Goal: Task Accomplishment & Management: Complete application form

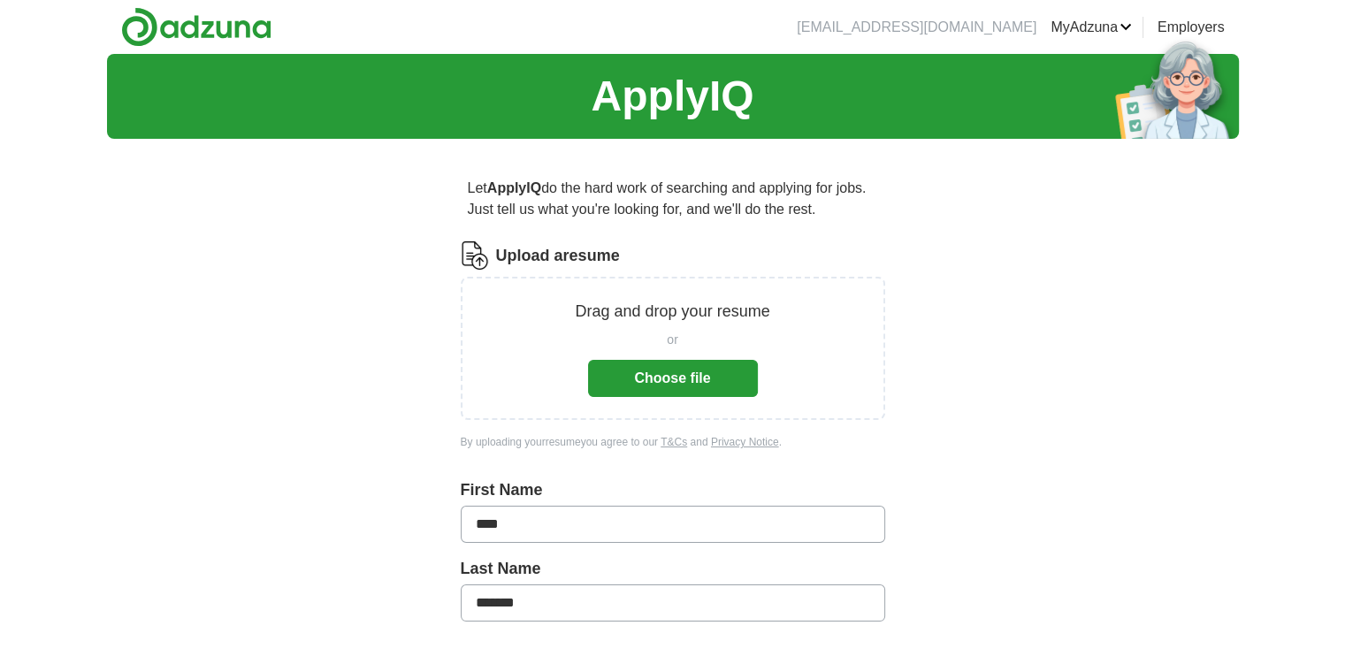
click at [673, 383] on button "Choose file" at bounding box center [673, 378] width 170 height 37
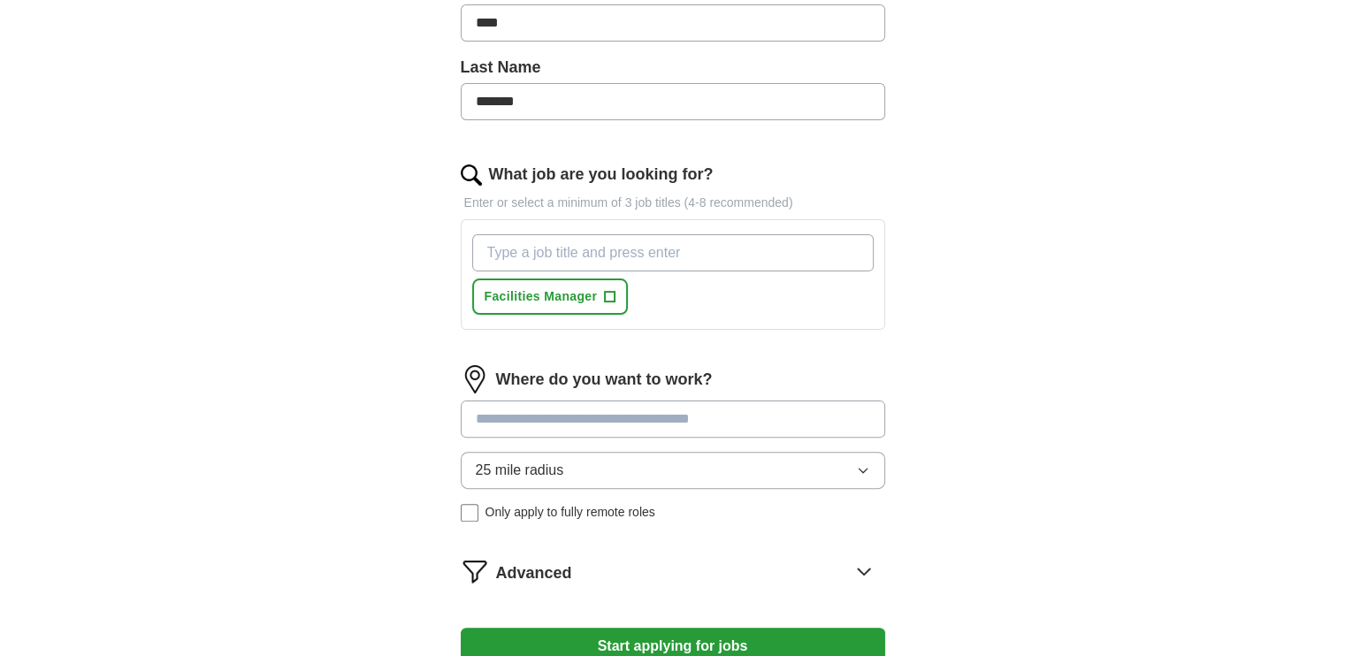
scroll to position [442, 0]
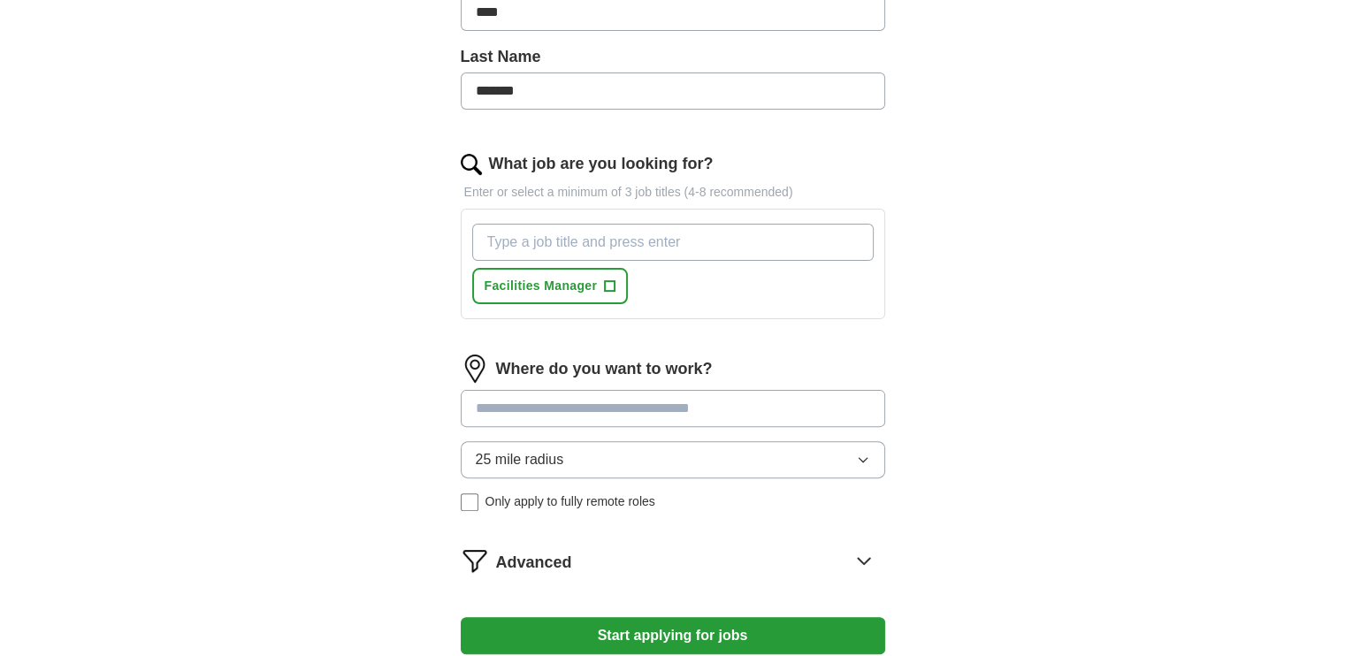
click at [607, 405] on input at bounding box center [673, 408] width 424 height 37
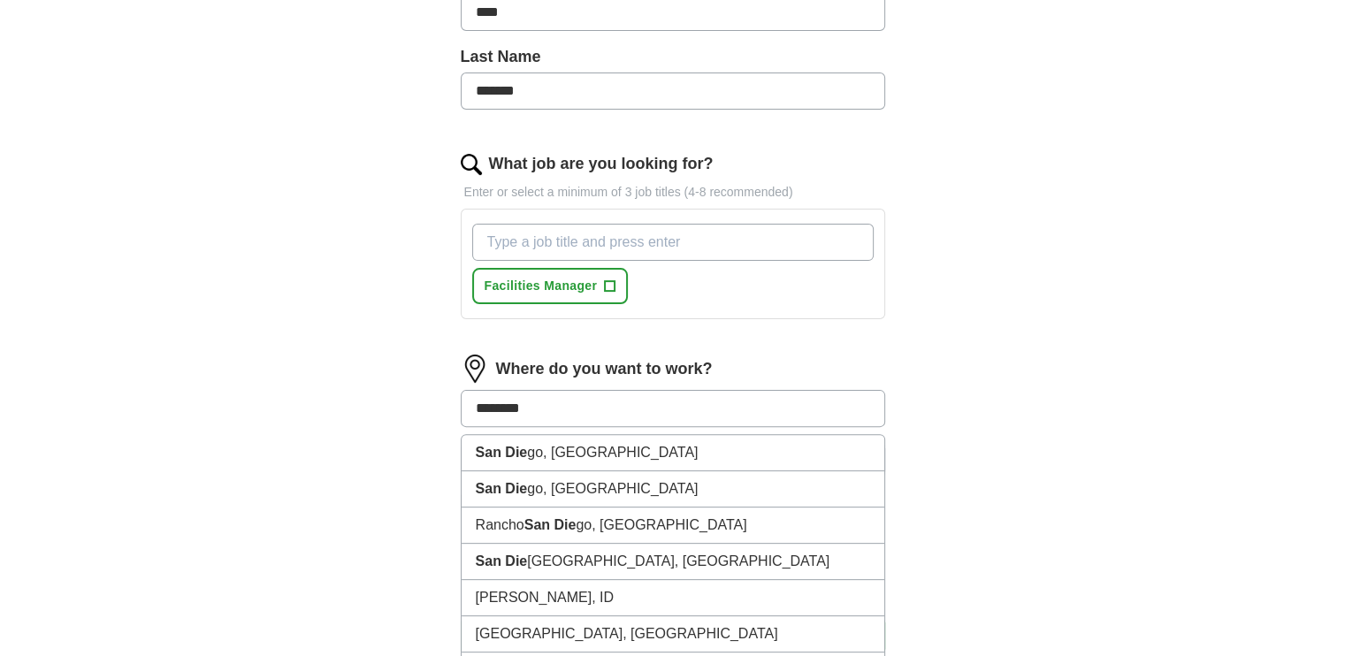
type input "*********"
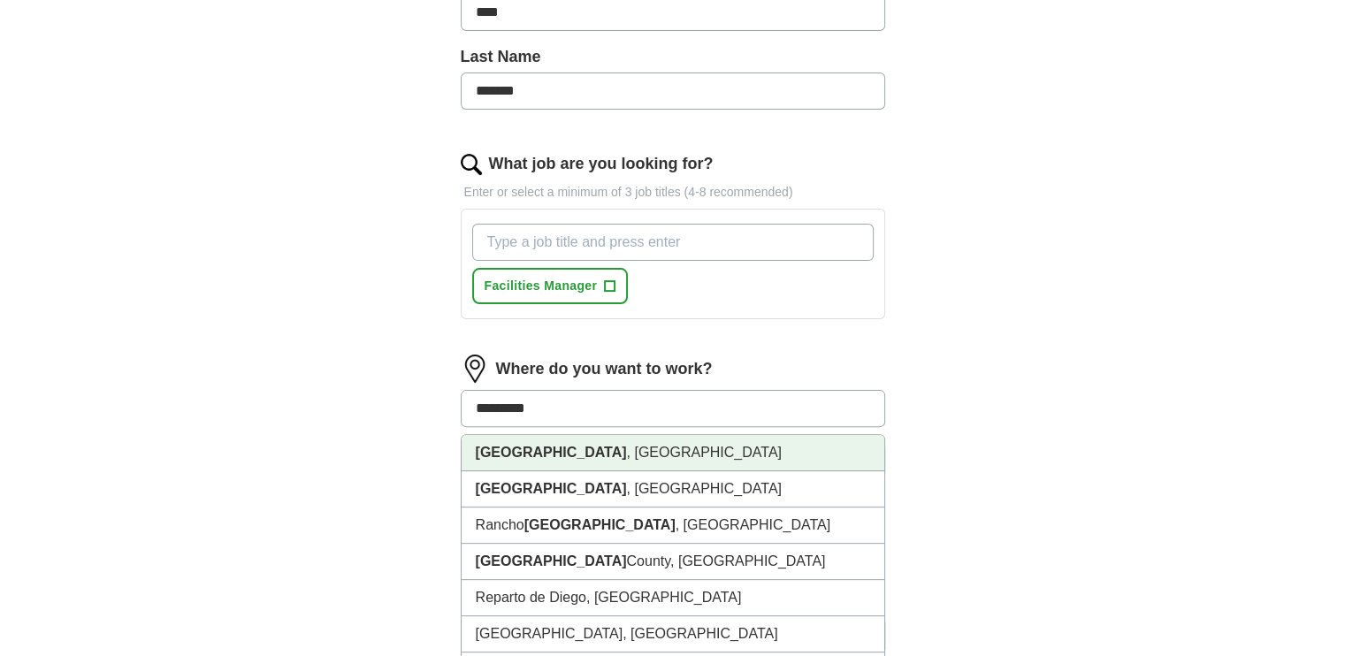
click at [561, 449] on li "[GEOGRAPHIC_DATA] , [GEOGRAPHIC_DATA]" at bounding box center [673, 453] width 423 height 36
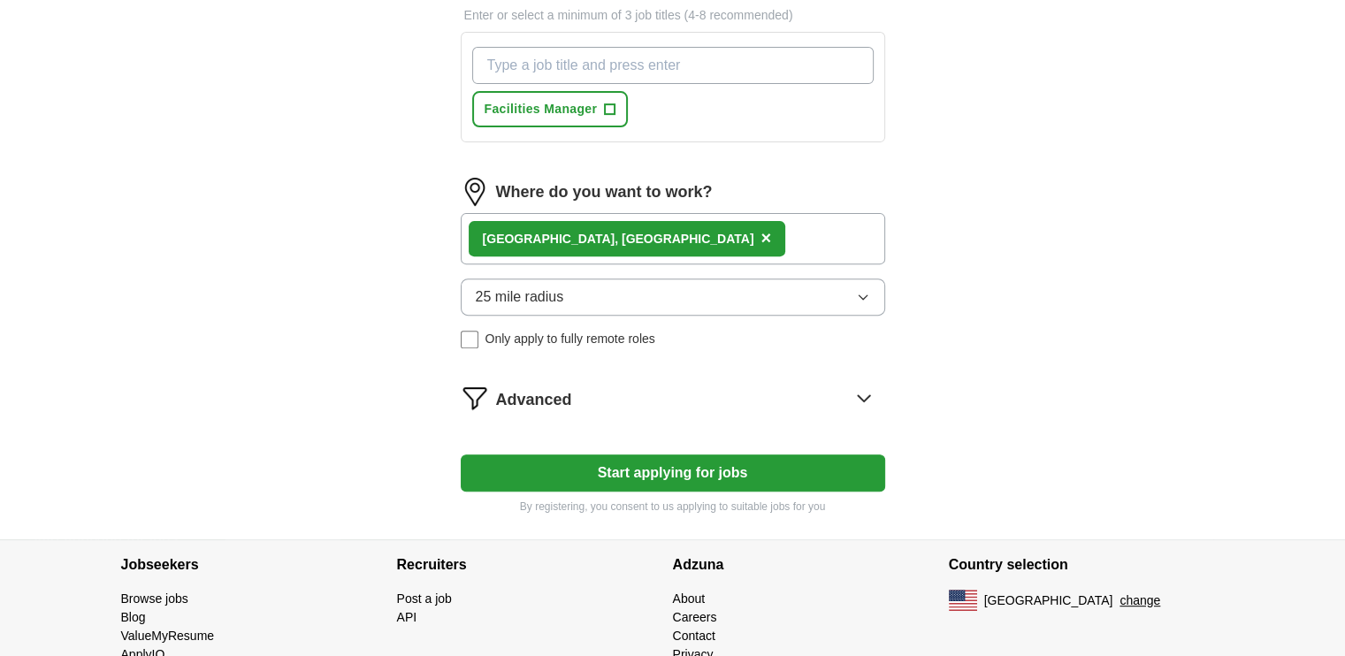
scroll to position [677, 0]
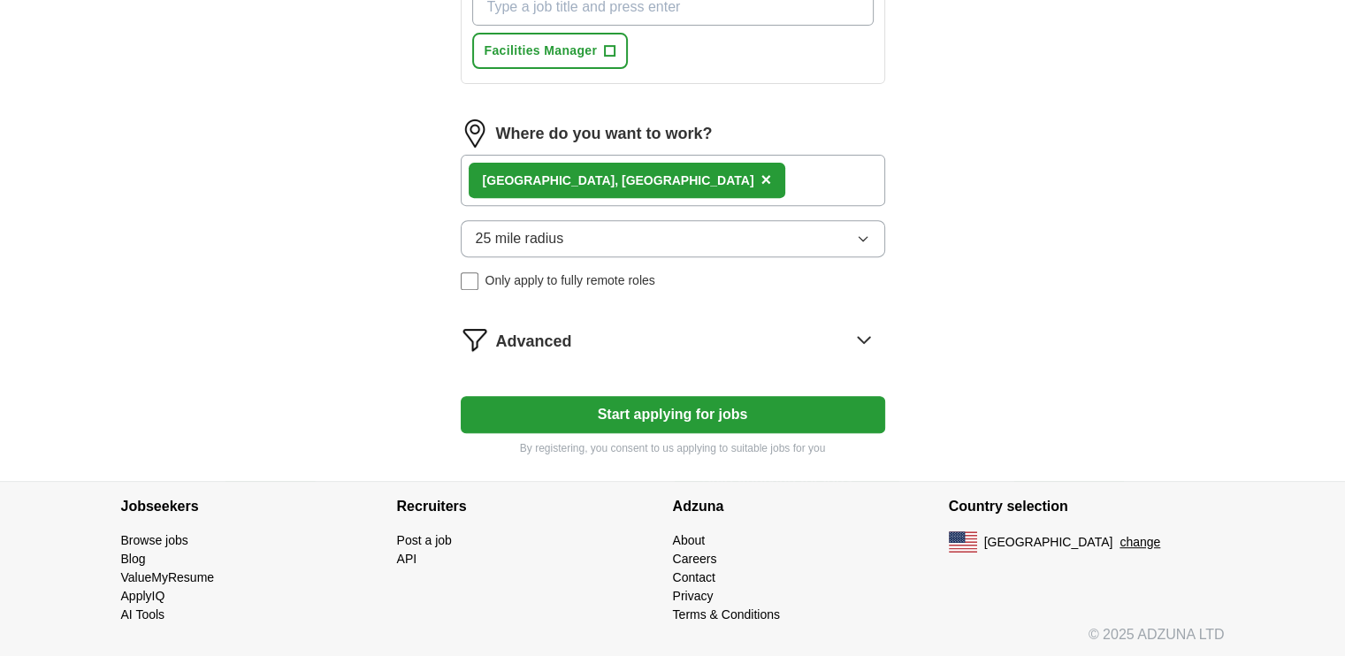
click at [639, 417] on button "Start applying for jobs" at bounding box center [673, 414] width 424 height 37
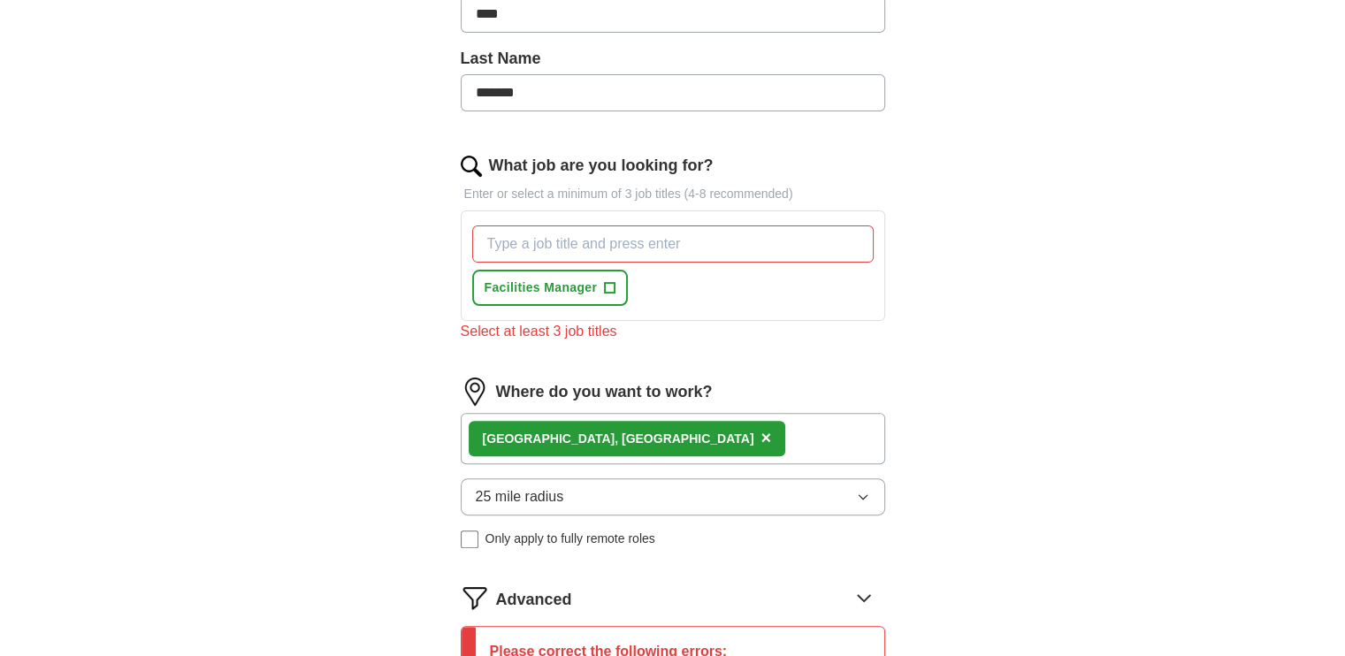
scroll to position [412, 0]
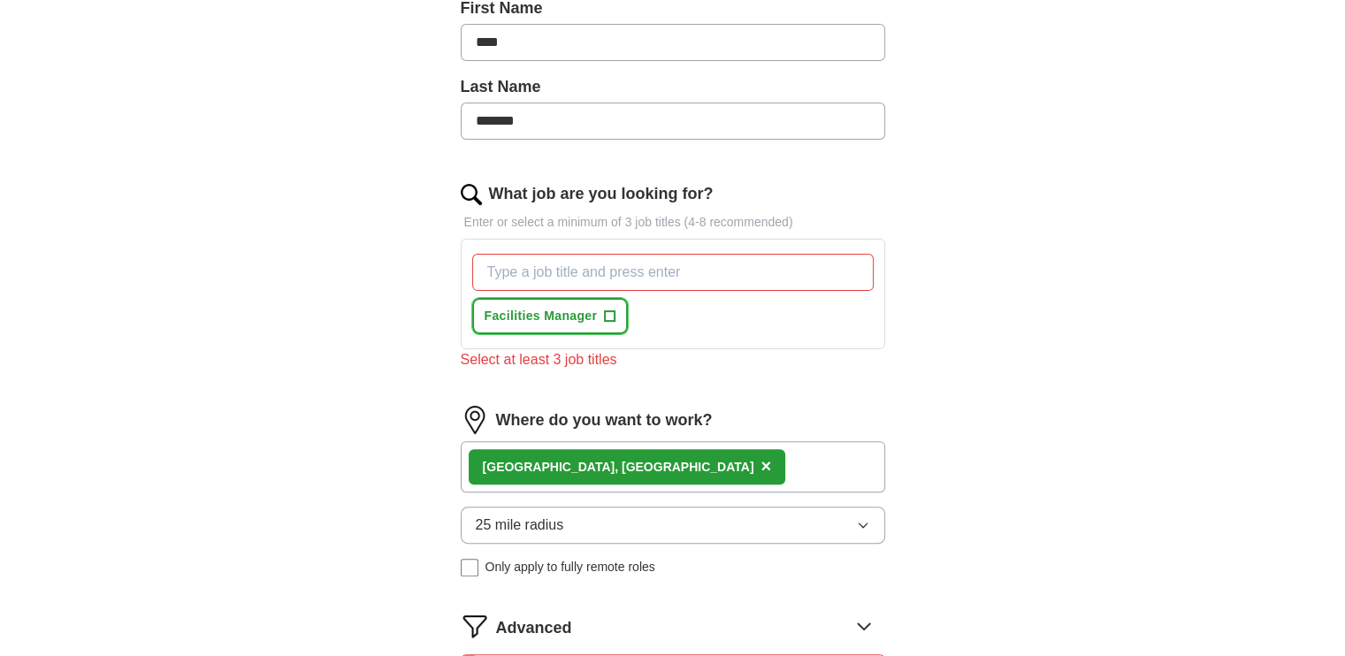
click at [575, 316] on span "Facilities Manager" at bounding box center [541, 316] width 113 height 19
click at [656, 272] on input "What job are you looking for?" at bounding box center [672, 272] width 401 height 37
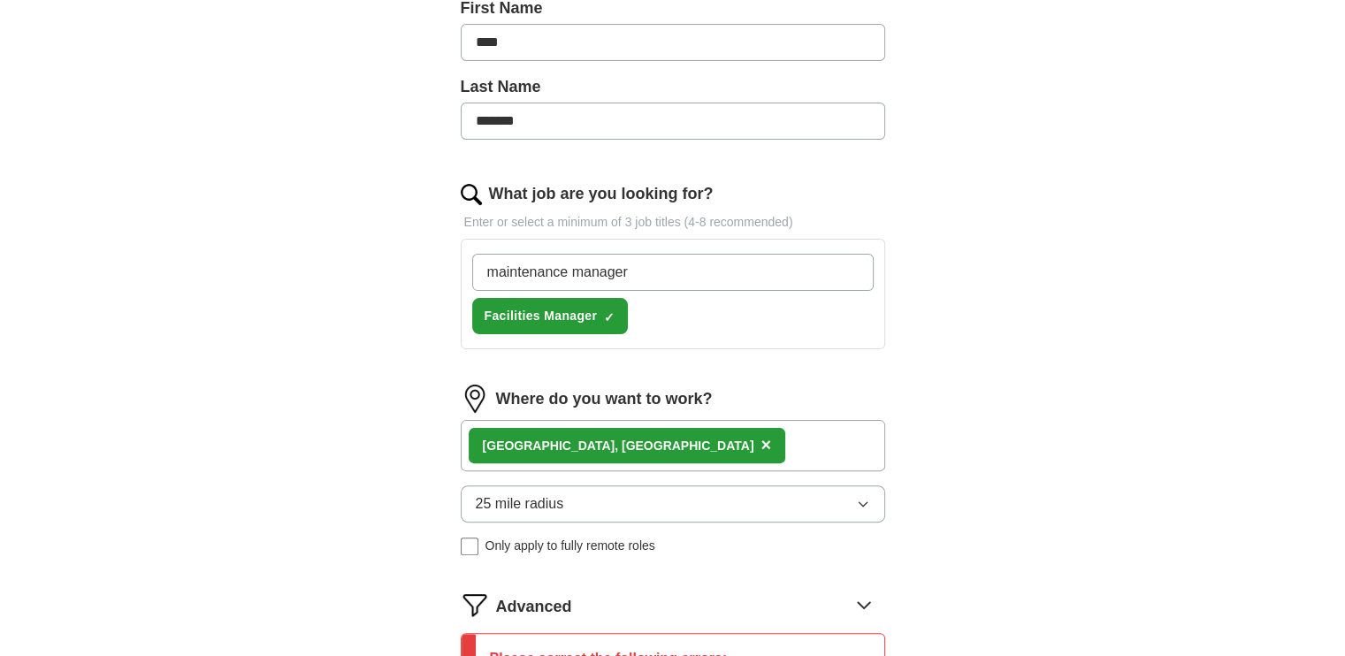
click at [711, 334] on div "maintenance manager Facilities Manager ✓ ×" at bounding box center [673, 294] width 409 height 95
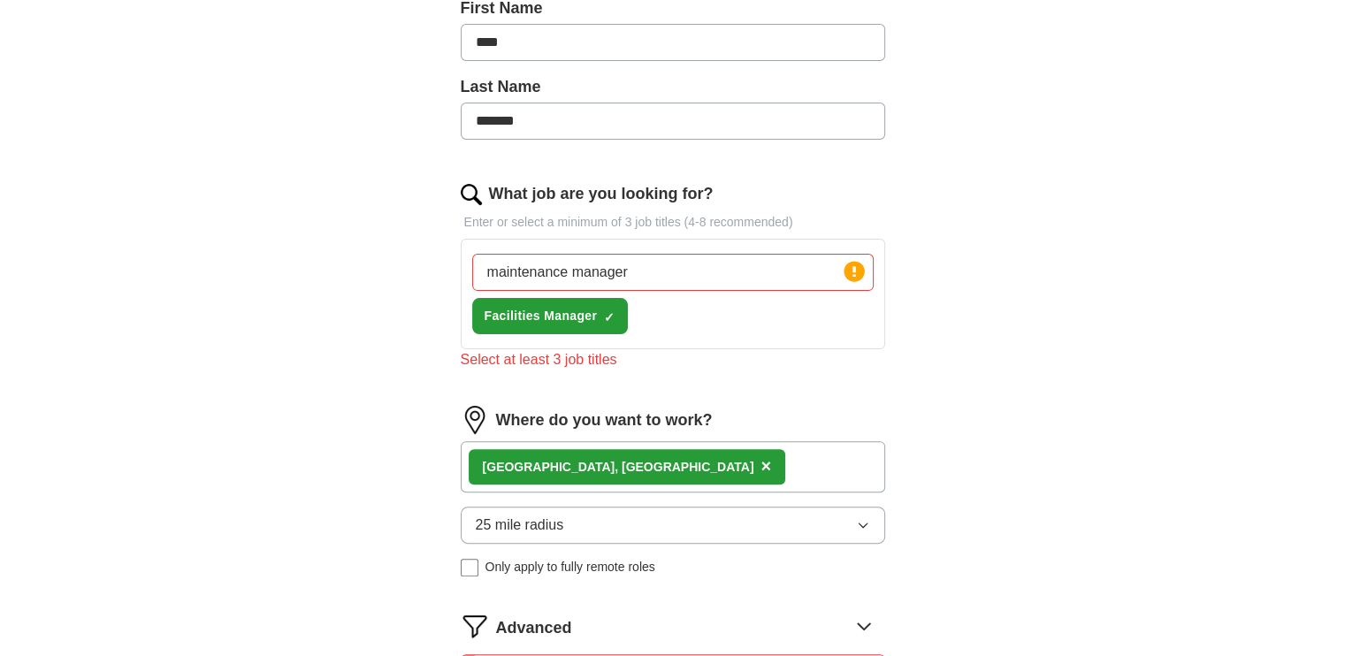
click at [690, 273] on input "maintenance manager" at bounding box center [672, 272] width 401 height 37
type input "maintenance manager operations manager"
click at [715, 333] on div "maintenance manager operations manager Press return to add title Facilities Man…" at bounding box center [673, 294] width 409 height 95
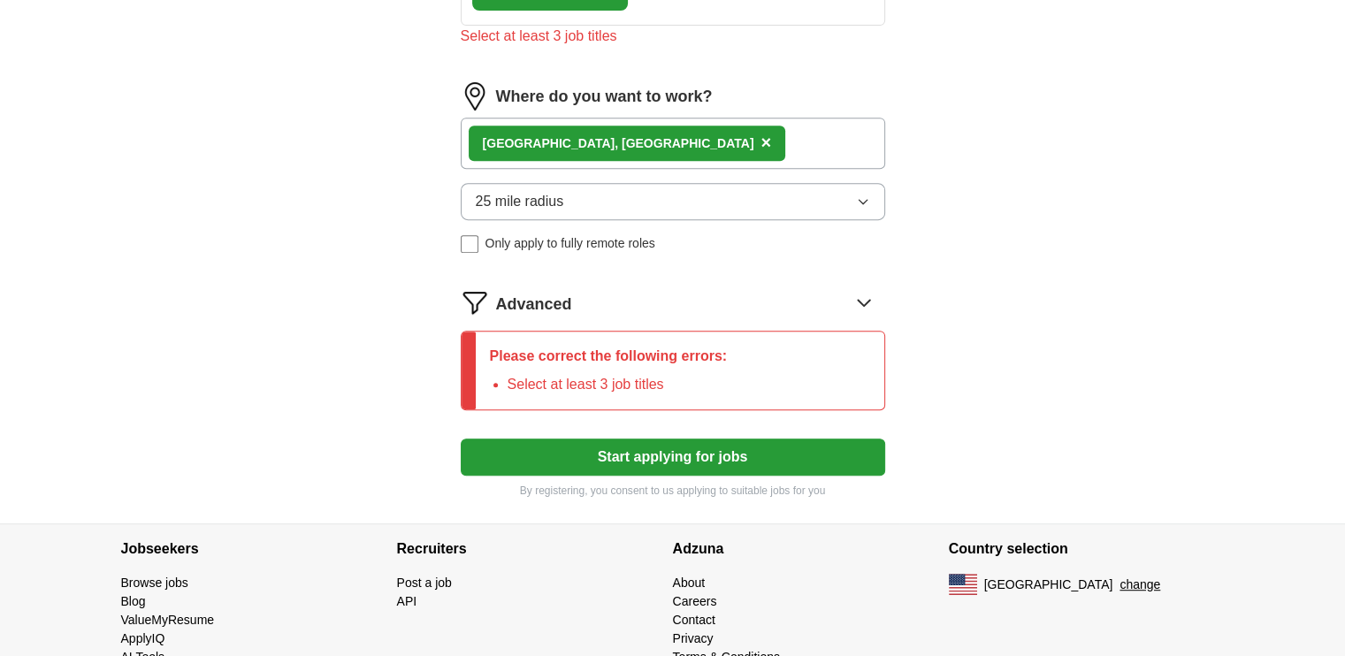
scroll to position [766, 0]
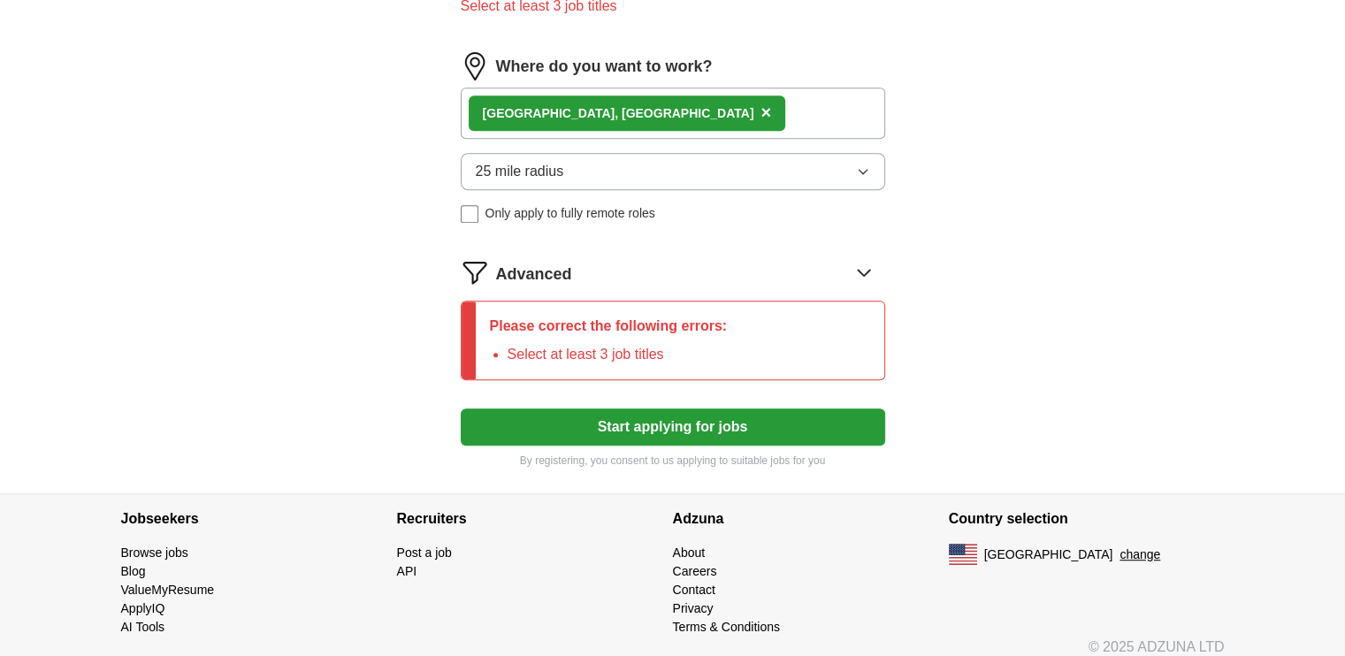
click at [663, 426] on button "Start applying for jobs" at bounding box center [673, 427] width 424 height 37
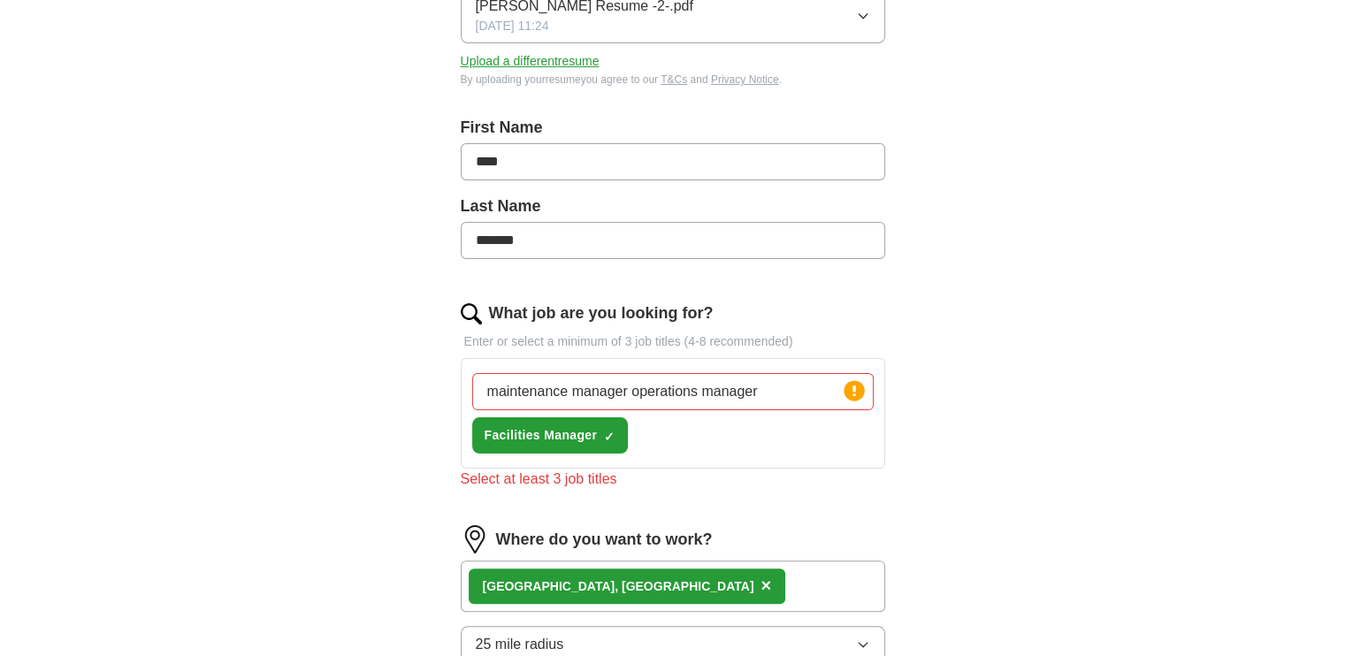
scroll to position [0, 0]
